Goal: Book appointment/travel/reservation

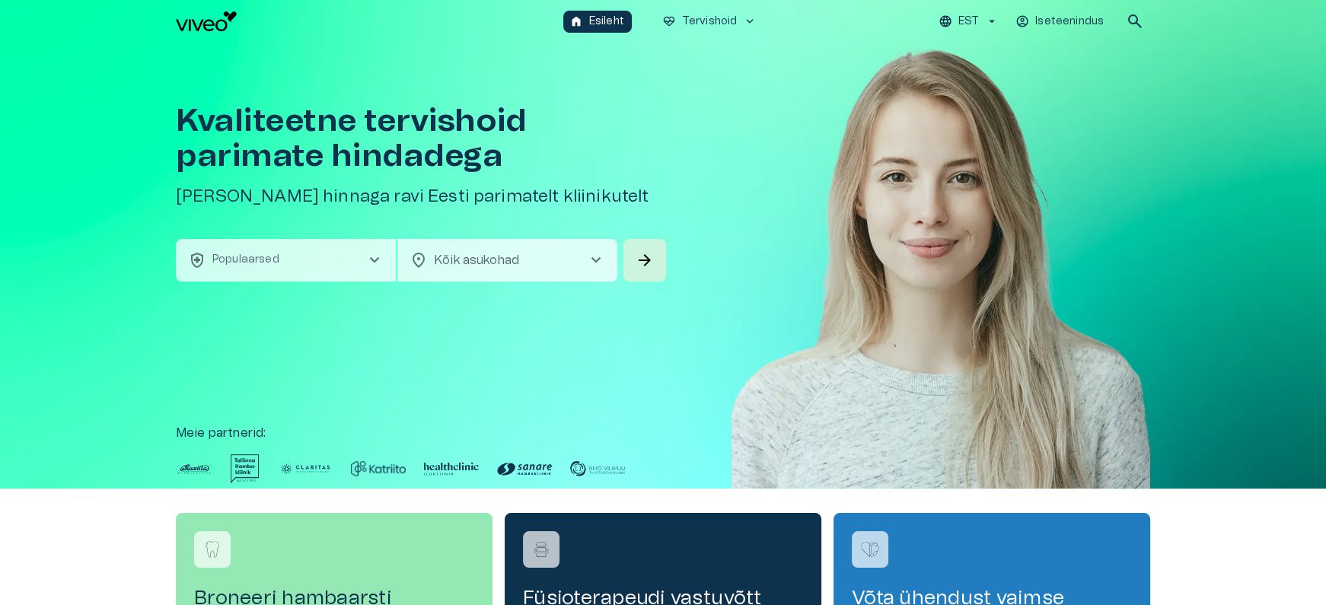
click at [350, 261] on button "health_and_safety Populaarsed chevron_right" at bounding box center [286, 260] width 220 height 43
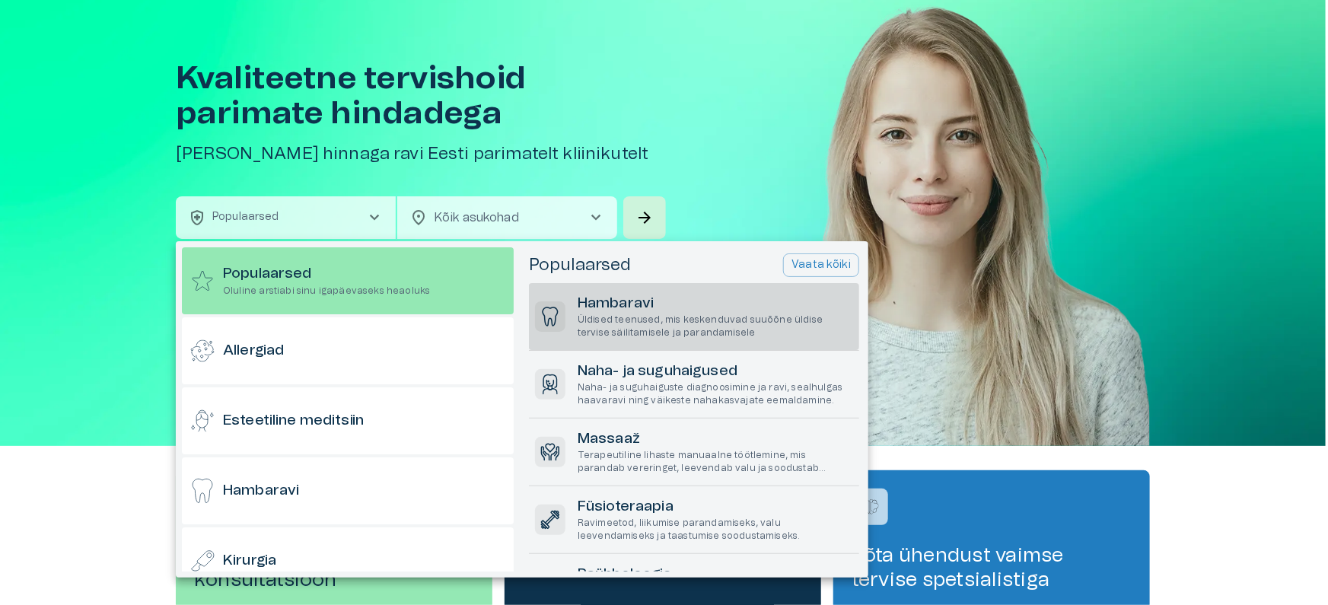
click at [642, 320] on p "Üldised teenused, mis keskenduvad suuõõne üldise tervise säilitamisele ja paran…" at bounding box center [716, 327] width 276 height 26
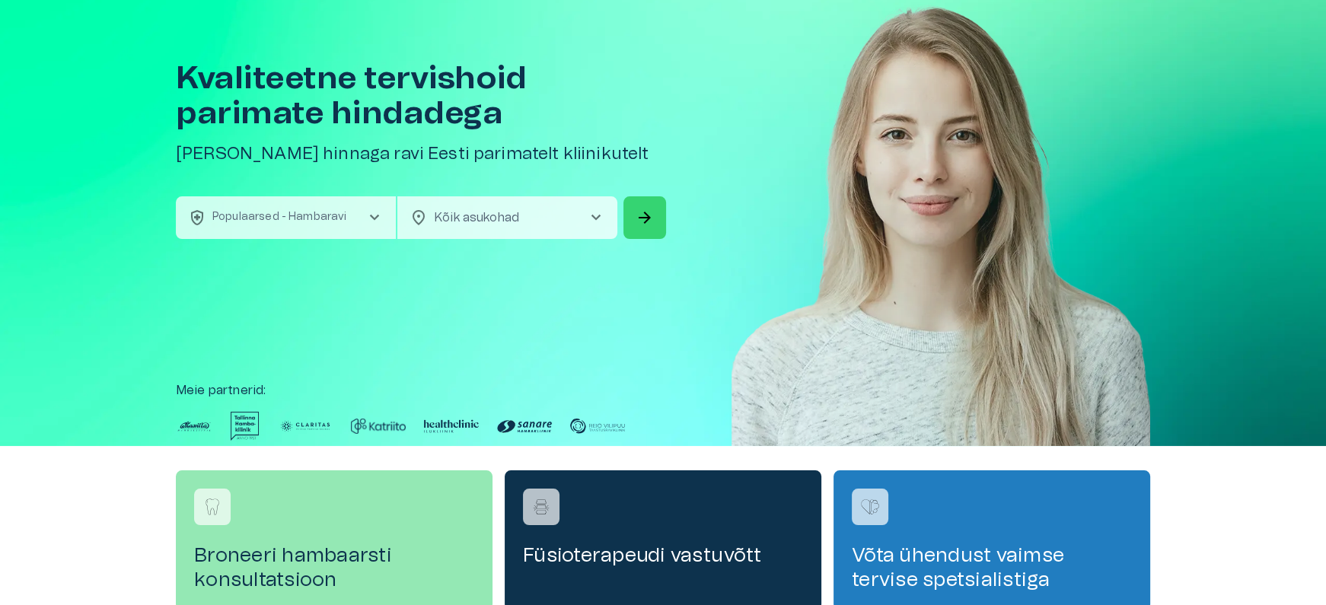
click at [628, 212] on button "arrow_forward" at bounding box center [644, 217] width 43 height 43
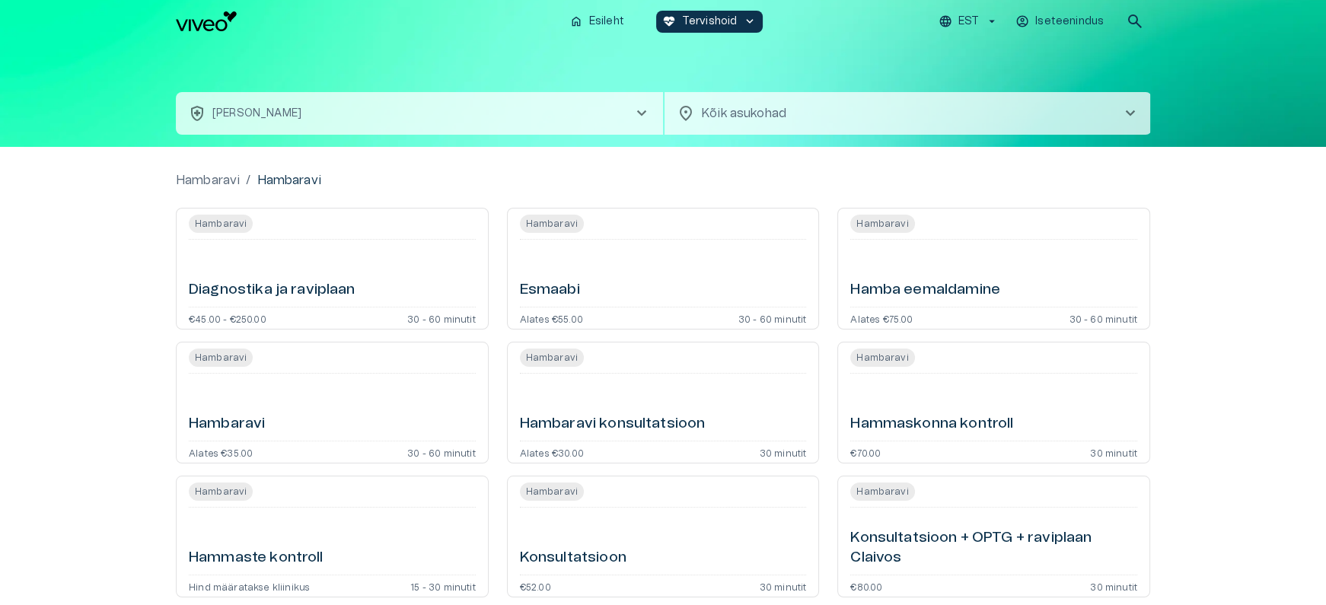
click at [641, 279] on div "Esmaabi" at bounding box center [663, 273] width 287 height 55
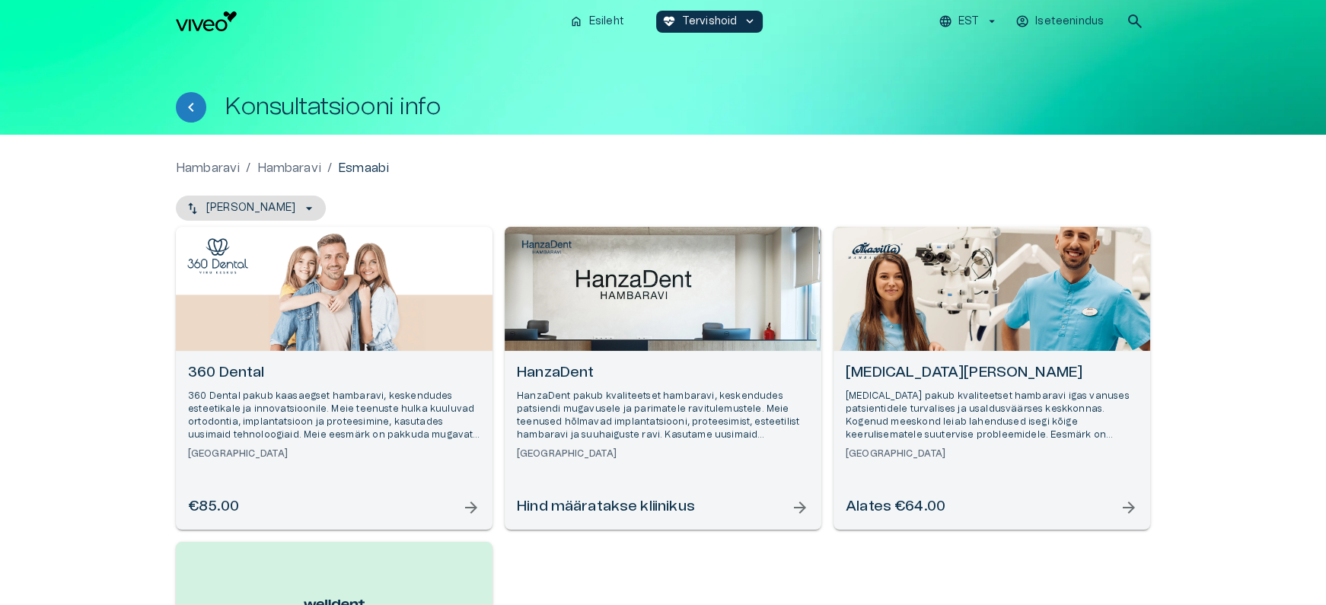
click at [408, 314] on div "Open selected supplier available booking dates" at bounding box center [334, 289] width 317 height 124
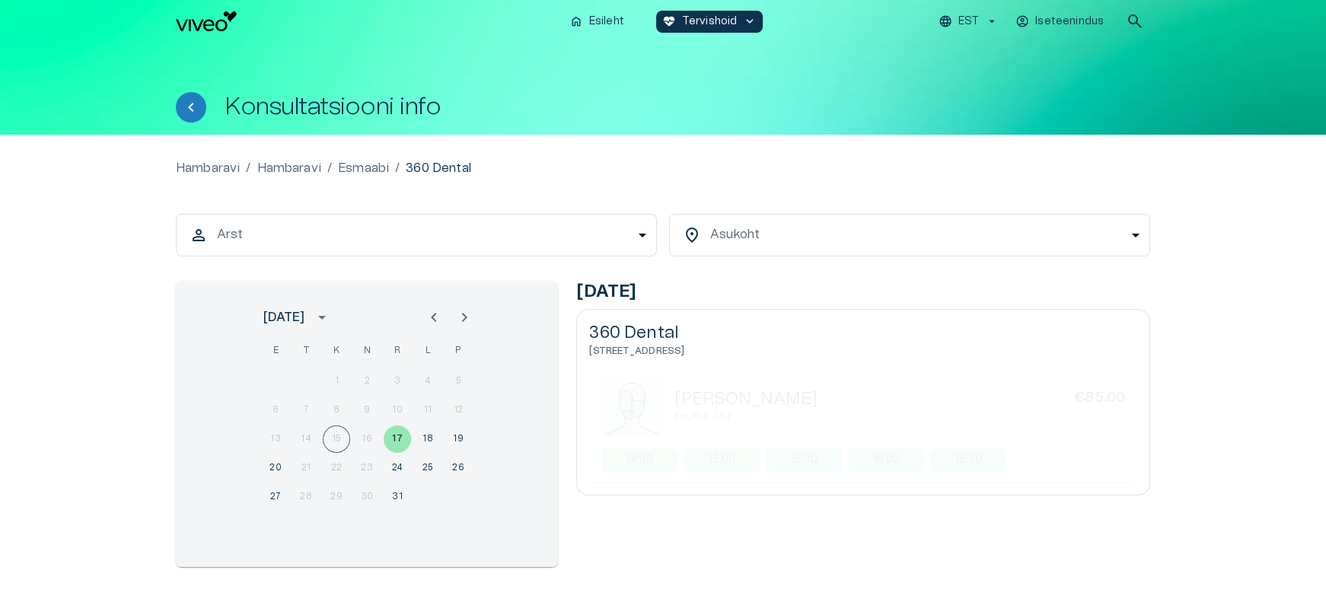
click at [556, 247] on body "Hindame teie privaatsust Kasutame küpsiseid teie sirvimiskogemuse parandamiseks…" at bounding box center [663, 302] width 1326 height 605
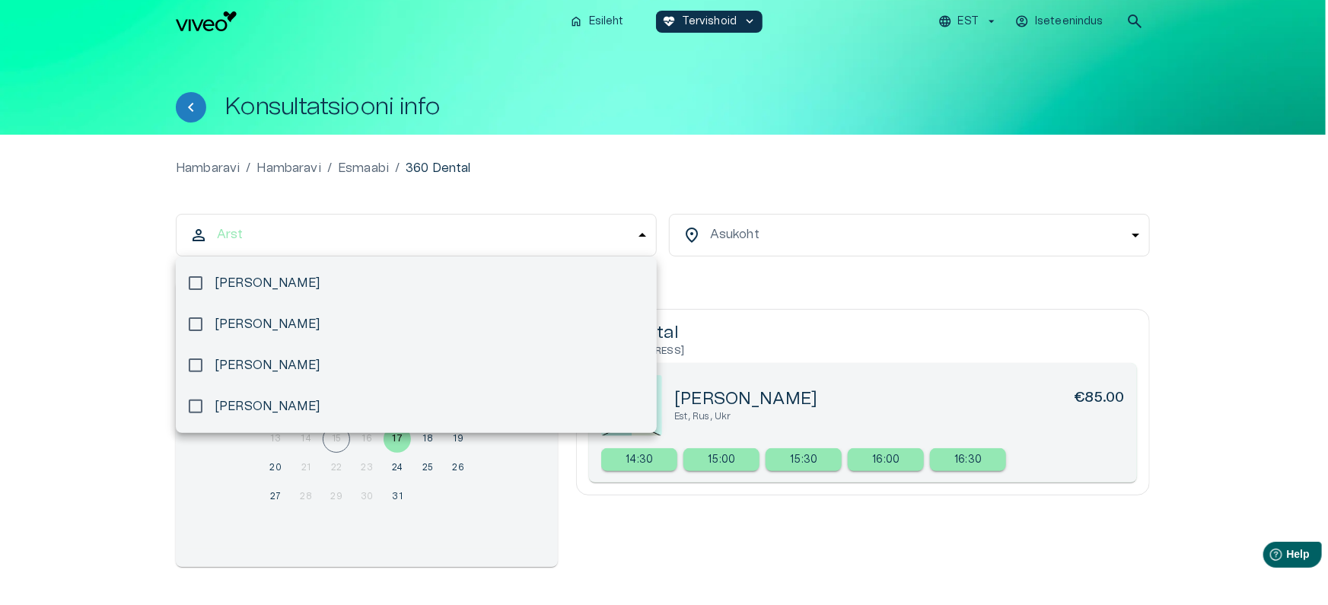
click at [563, 239] on div at bounding box center [664, 302] width 1328 height 605
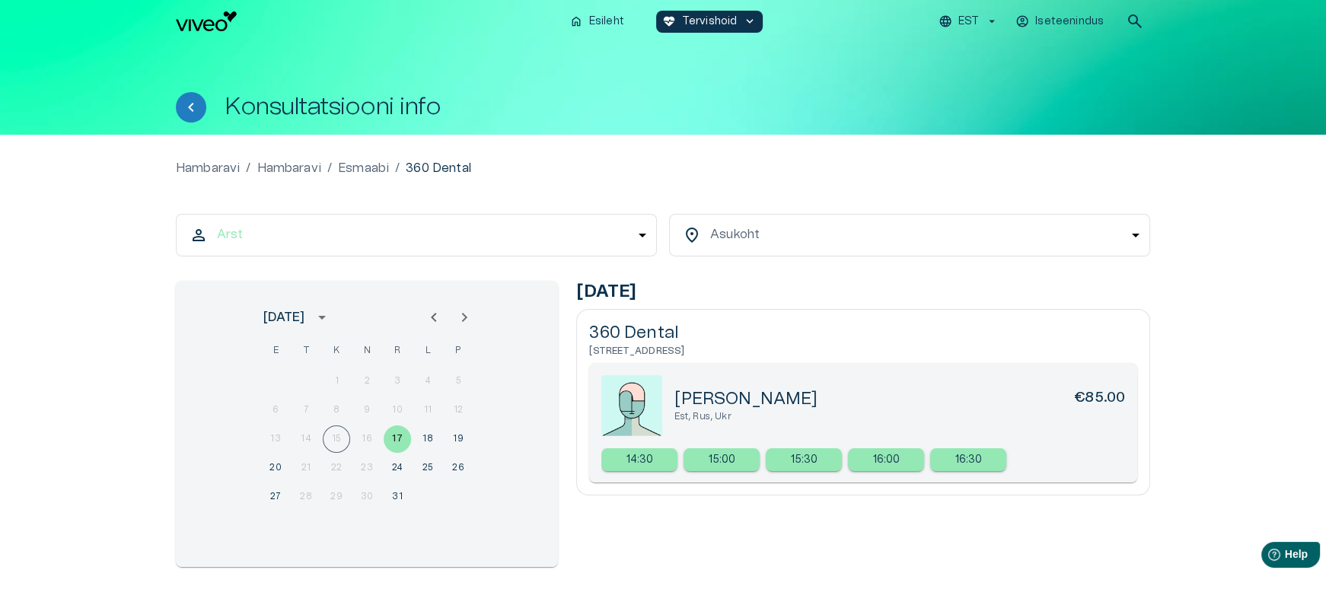
click at [636, 148] on div "Hambaravi / [GEOGRAPHIC_DATA] / Esmaabi / 360 Dental Arst person ​ arrow_drop_d…" at bounding box center [663, 375] width 1326 height 481
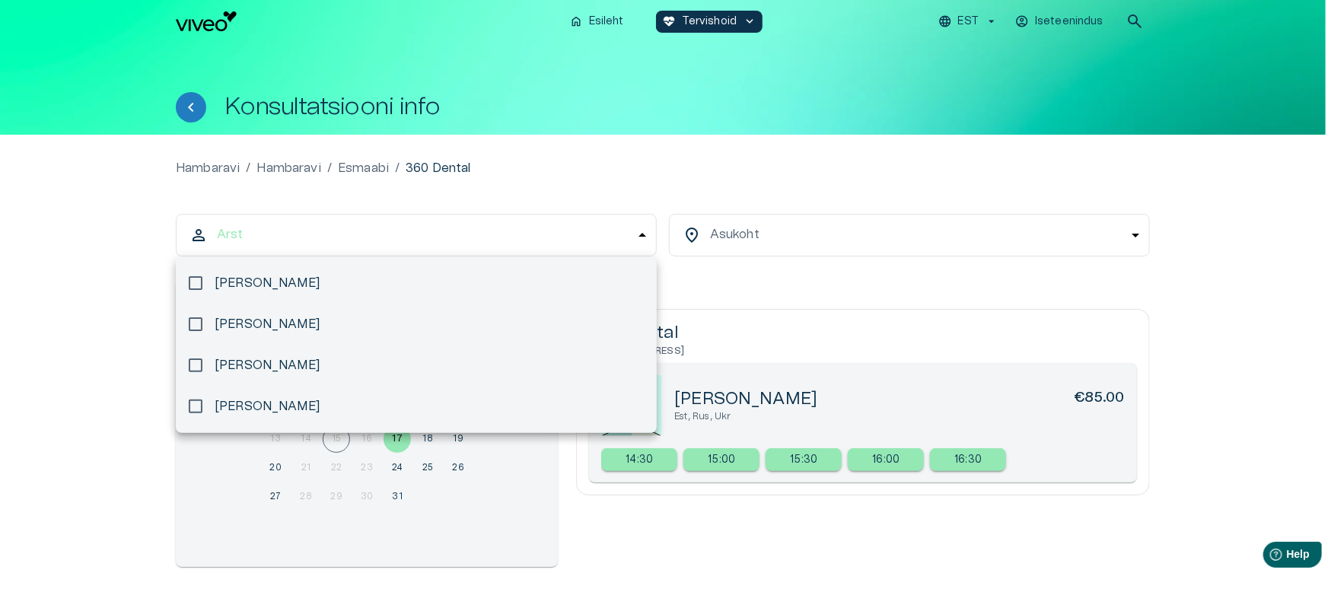
click at [569, 231] on body "Hindame teie privaatsust Kasutame küpsiseid teie sirvimiskogemuse parandamiseks…" at bounding box center [664, 302] width 1328 height 605
click at [604, 185] on div at bounding box center [664, 302] width 1328 height 605
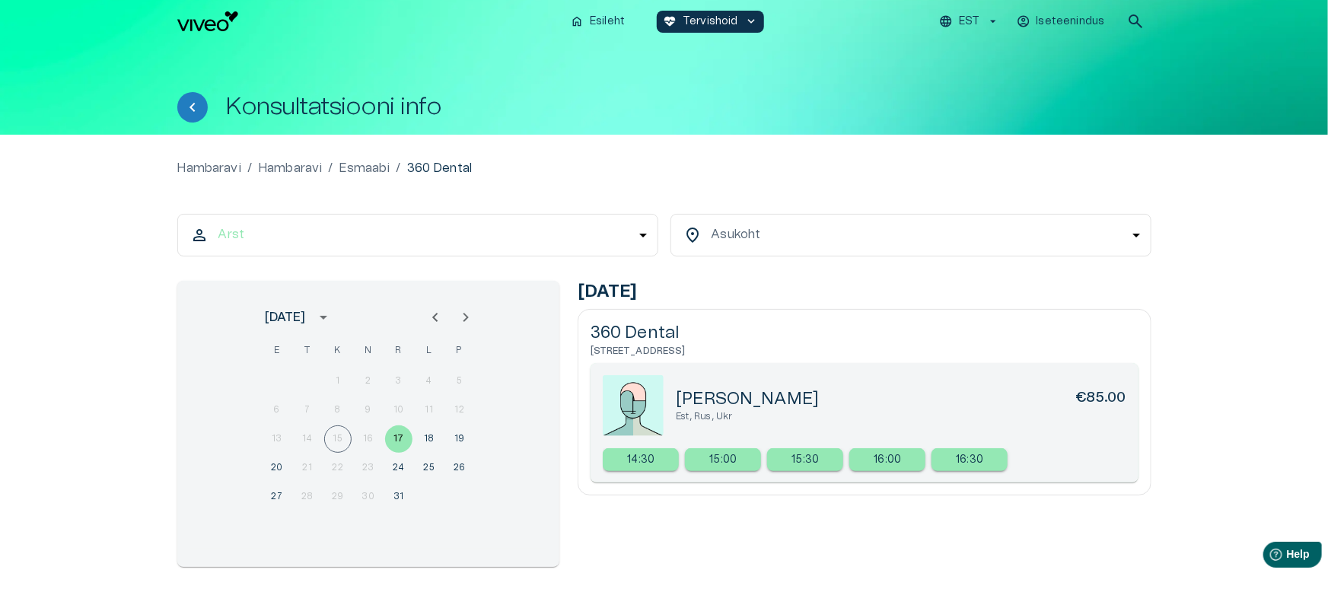
click at [300, 234] on body "Hindame teie privaatsust Kasutame küpsiseid teie sirvimiskogemuse parandamiseks…" at bounding box center [664, 302] width 1328 height 605
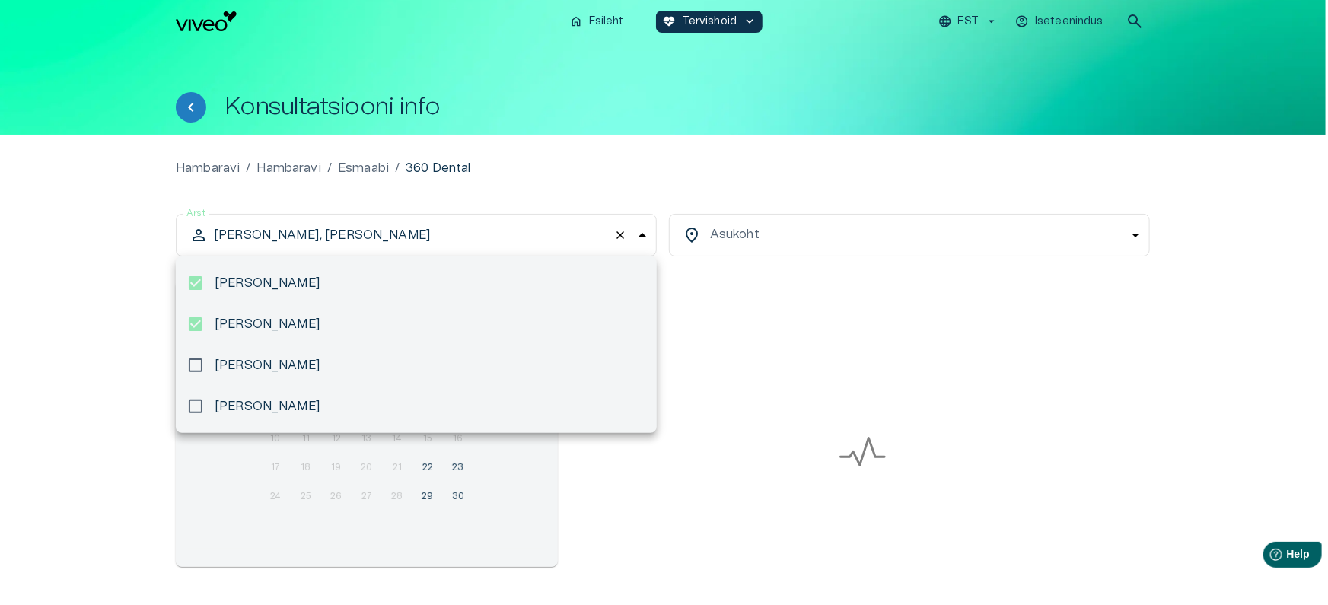
type input "**********"
